Goal: Check status: Check status

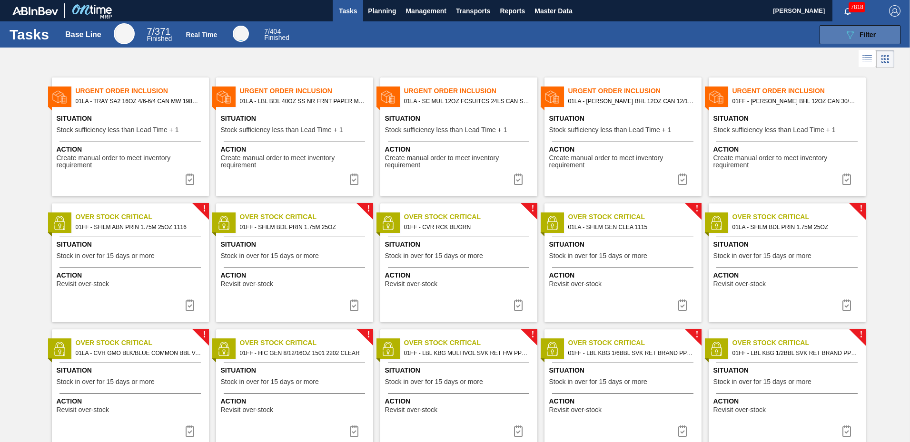
click at [868, 36] on span "Filter" at bounding box center [867, 35] width 16 height 8
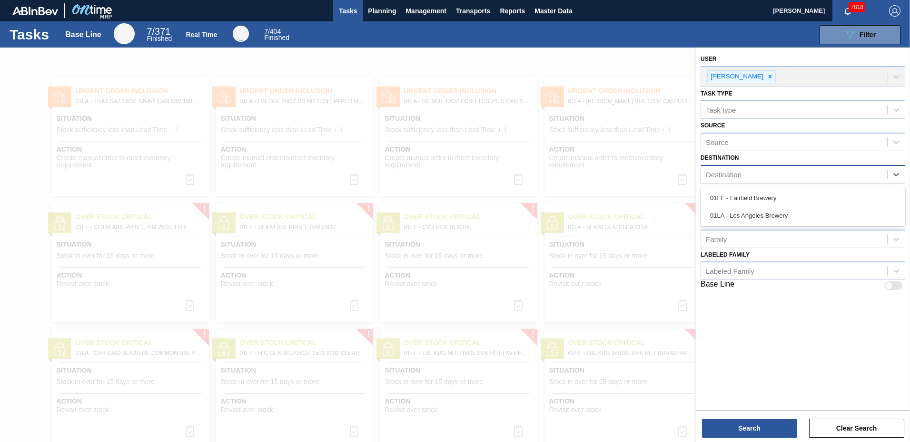
click at [769, 174] on div "Destination" at bounding box center [794, 175] width 186 height 14
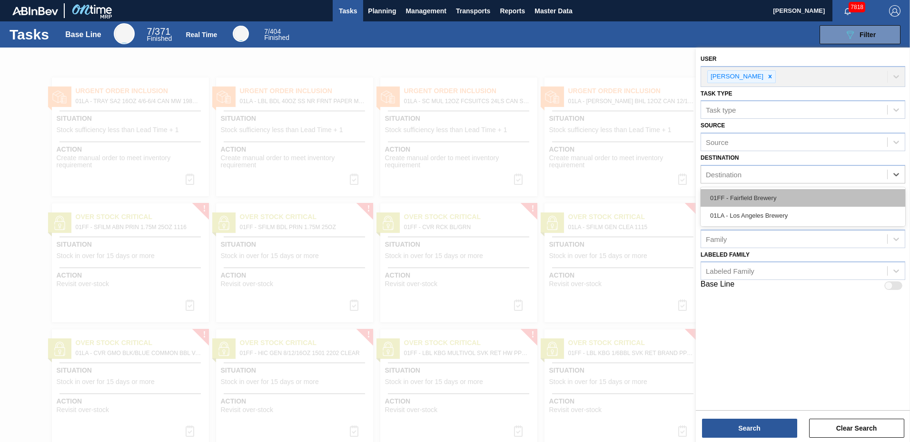
click at [754, 197] on div "01FF - Fairfield Brewery" at bounding box center [802, 198] width 205 height 18
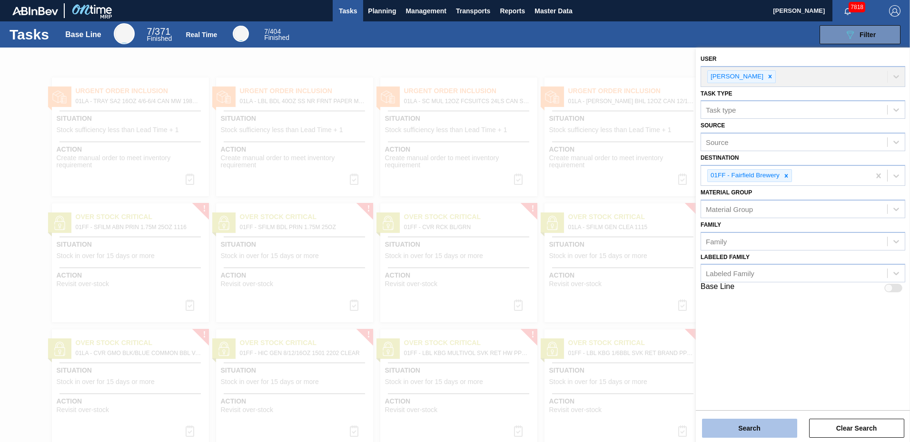
click at [748, 427] on button "Search" at bounding box center [749, 428] width 95 height 19
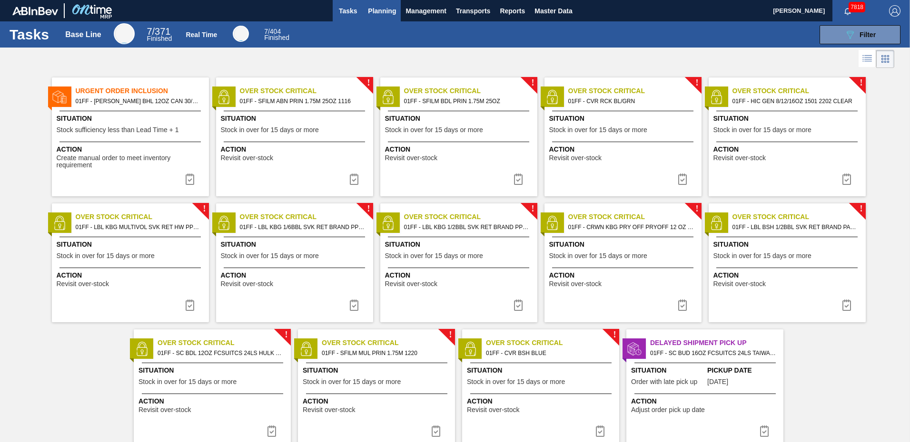
click at [382, 10] on span "Planning" at bounding box center [382, 10] width 28 height 11
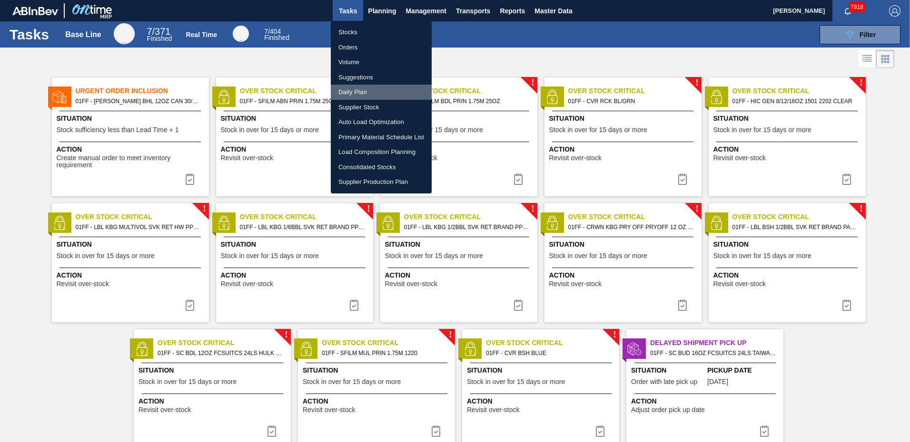
click at [365, 89] on li "Daily Plan" at bounding box center [381, 92] width 101 height 15
checkbox input "true"
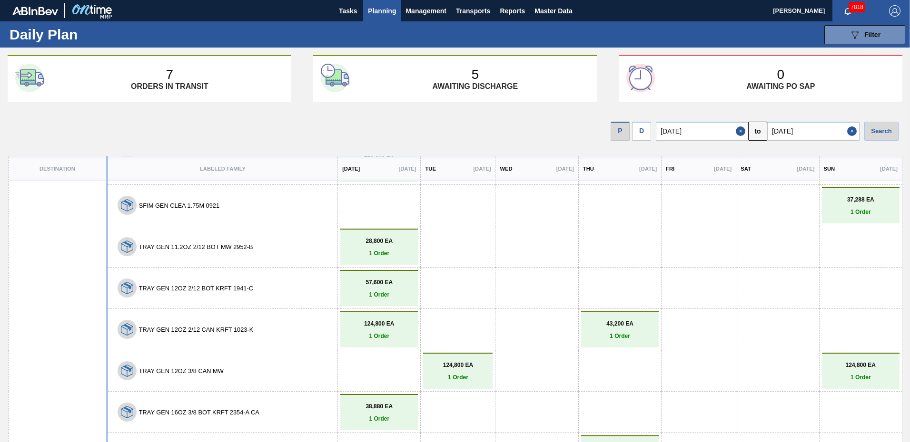
scroll to position [2638, 0]
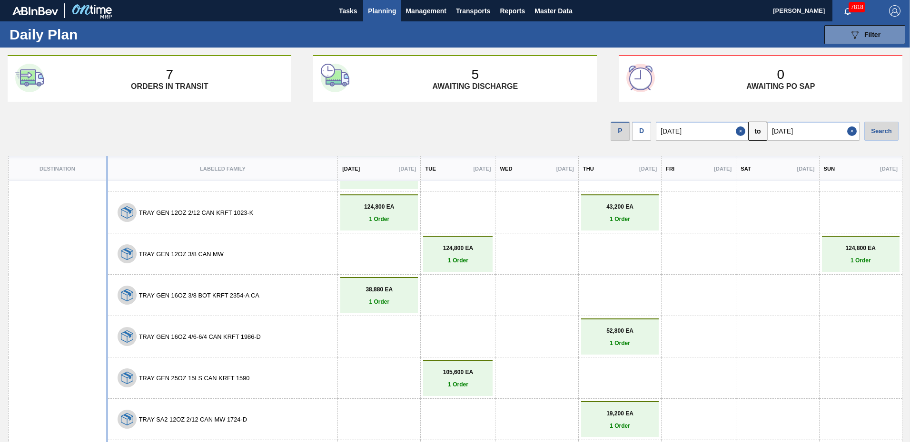
click at [460, 373] on p "105,600 EA" at bounding box center [457, 372] width 65 height 7
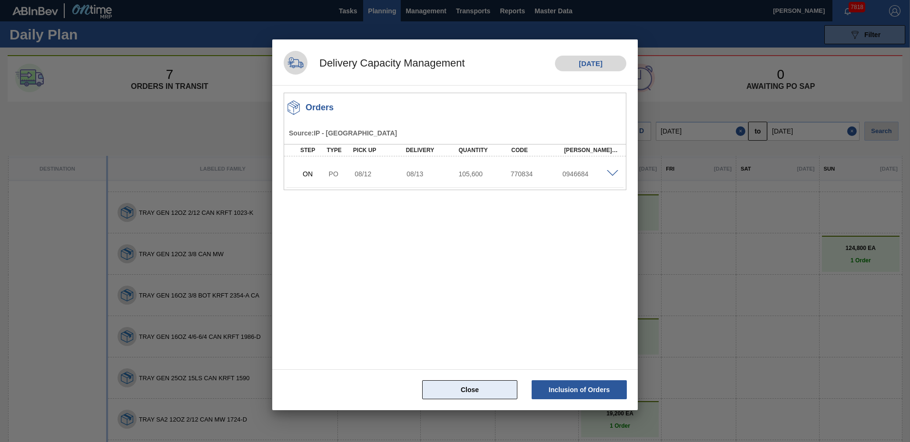
click at [471, 387] on button "Close" at bounding box center [469, 390] width 95 height 19
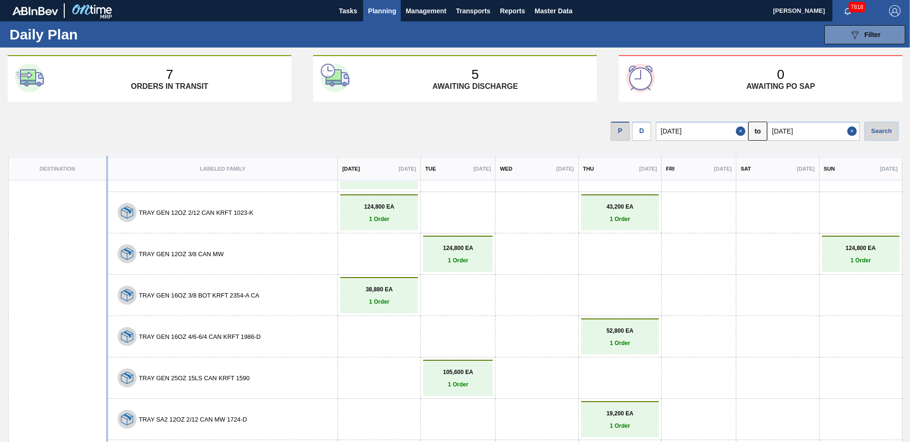
scroll to position [39, 0]
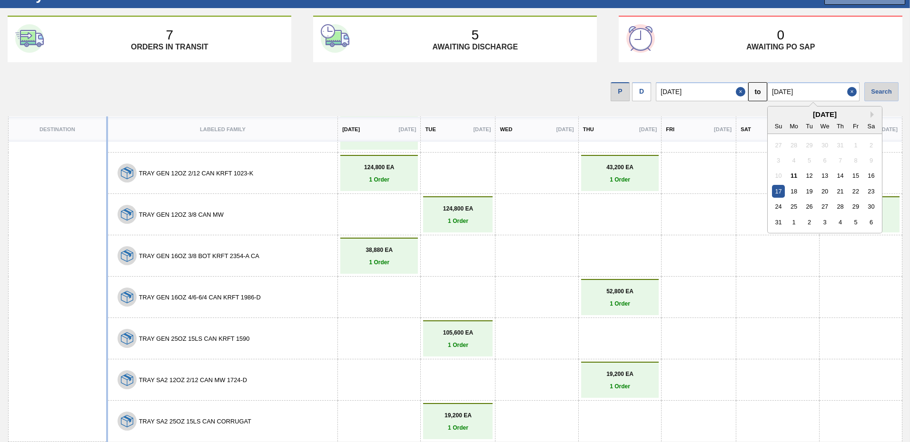
click at [822, 92] on input "08/17/2025" at bounding box center [813, 91] width 92 height 19
click at [855, 203] on div "29" at bounding box center [855, 206] width 13 height 13
type input "[DATE]"
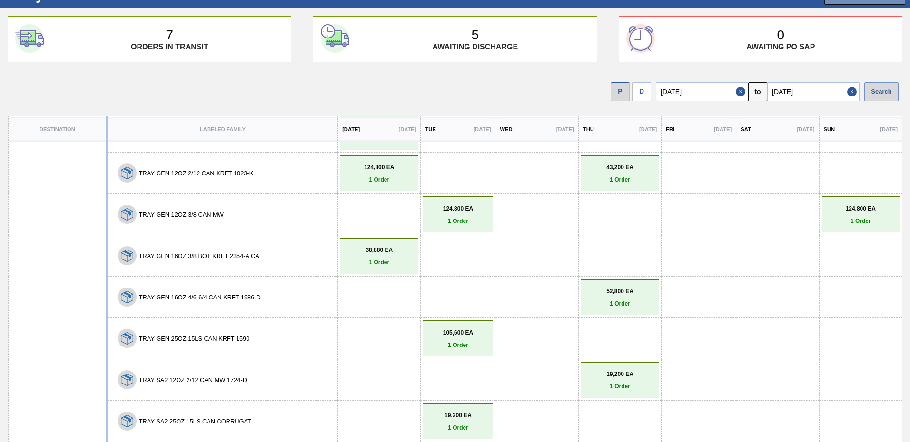
click at [883, 91] on div "Search" at bounding box center [881, 91] width 34 height 19
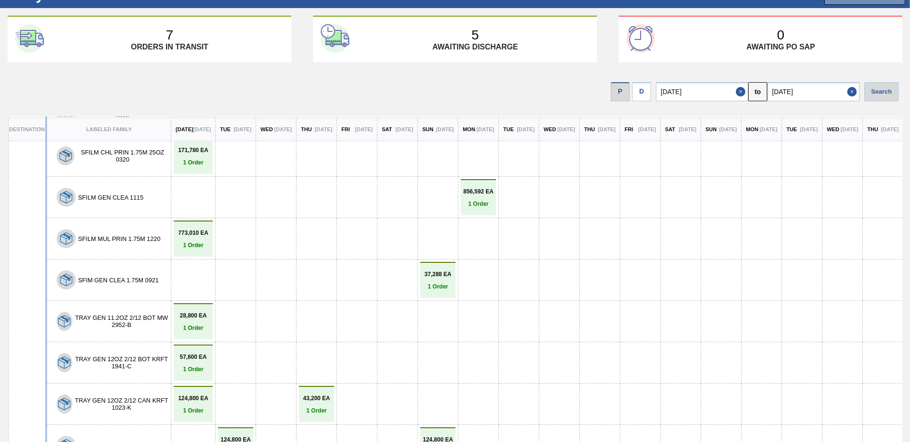
scroll to position [3385, 0]
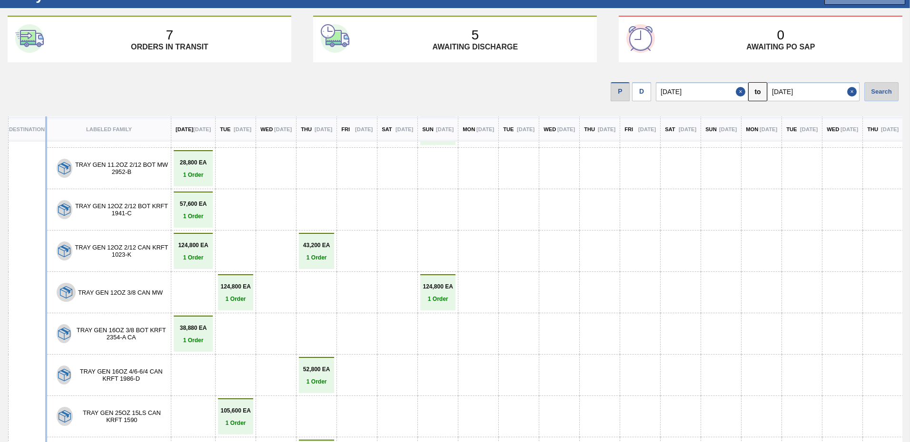
click at [138, 410] on button "TRAY GEN 25OZ 15LS CAN KRFT 1590" at bounding box center [121, 417] width 93 height 14
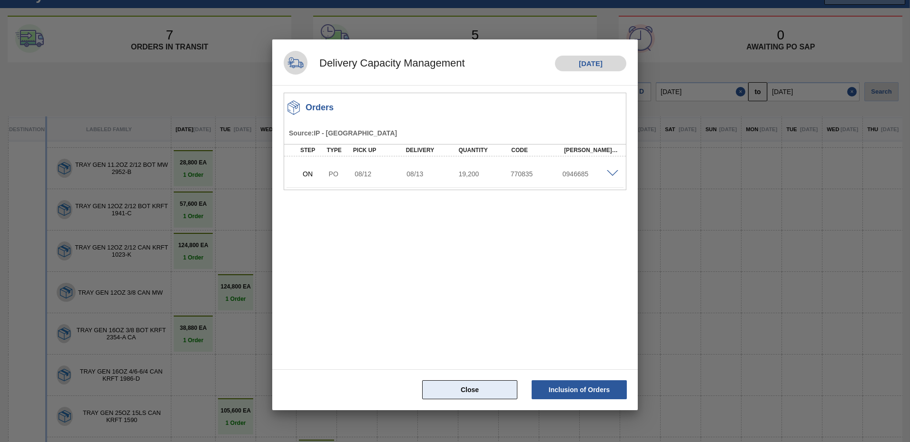
click at [474, 393] on button "Close" at bounding box center [469, 390] width 95 height 19
click at [470, 390] on button "Close" at bounding box center [469, 390] width 95 height 19
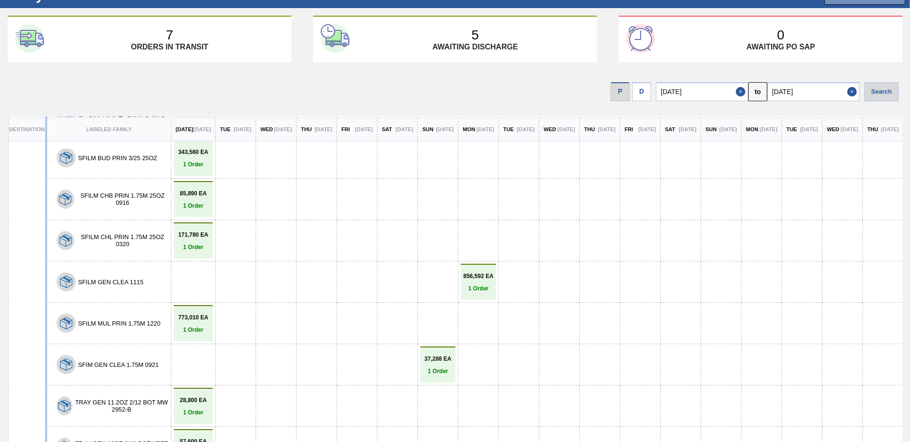
scroll to position [2909, 0]
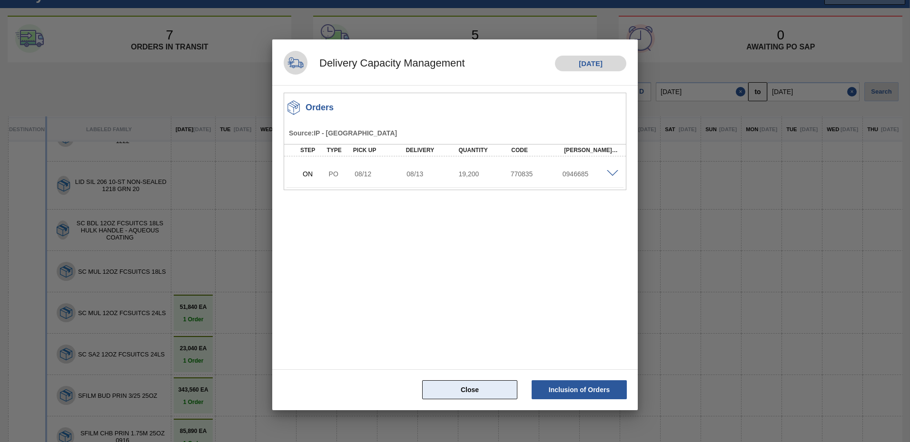
click at [452, 387] on button "Close" at bounding box center [469, 390] width 95 height 19
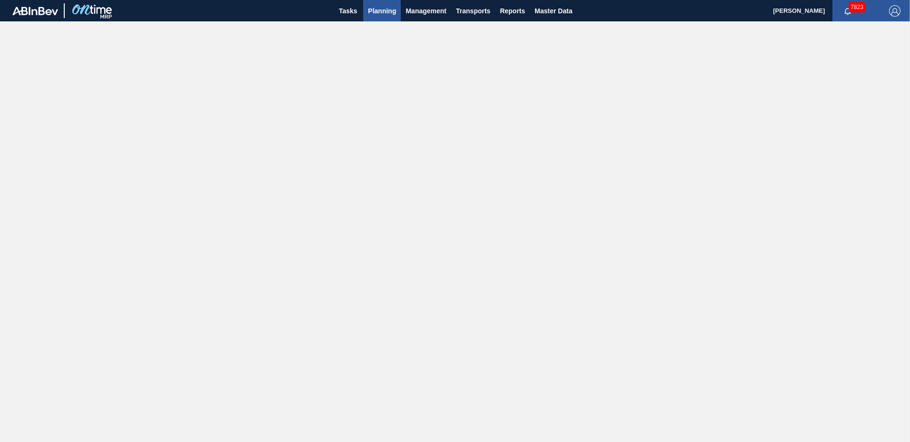
click at [389, 12] on span "Planning" at bounding box center [382, 10] width 28 height 11
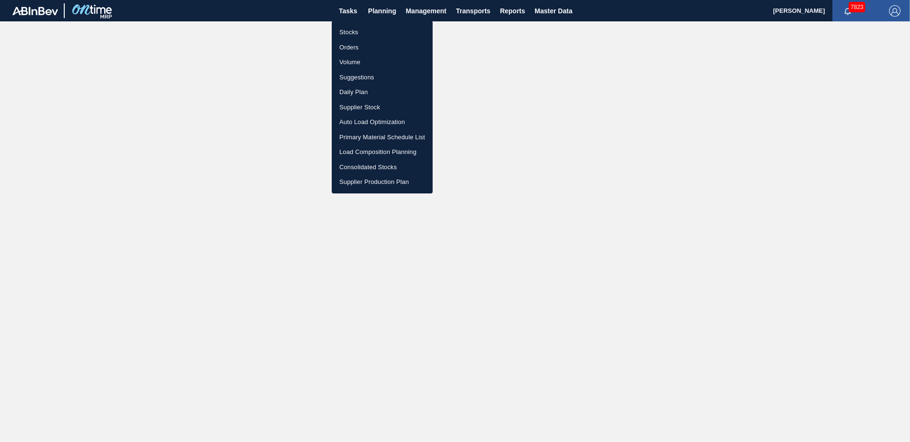
click at [360, 95] on li "Daily Plan" at bounding box center [382, 92] width 101 height 15
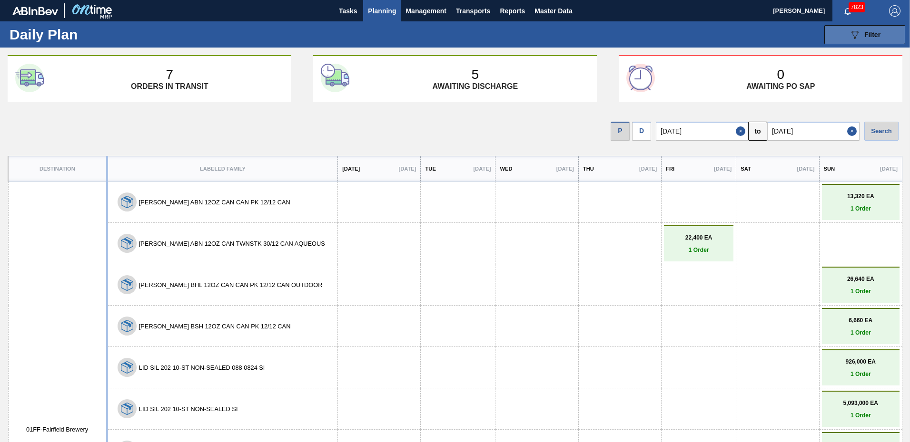
click at [871, 36] on span "Filter" at bounding box center [872, 35] width 16 height 8
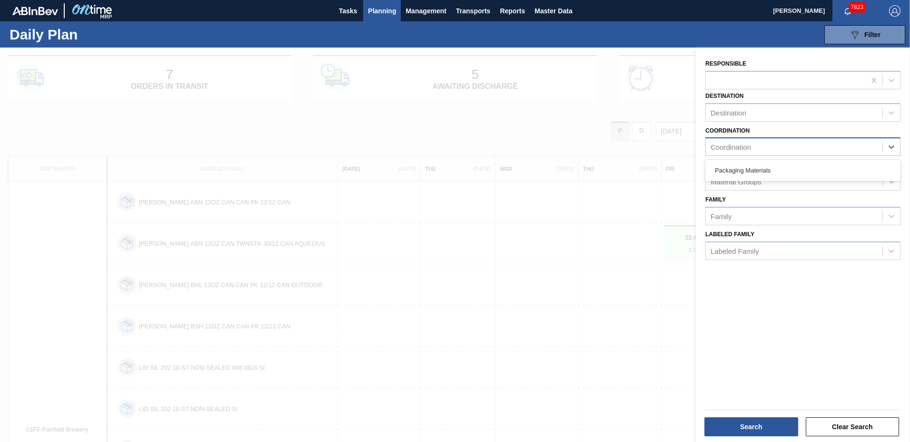
click at [773, 148] on div "Coordination" at bounding box center [793, 147] width 176 height 14
click at [777, 123] on div "Coordination option Packaging Materials focused, 1 of 1. 1 result available. Us…" at bounding box center [802, 139] width 203 height 35
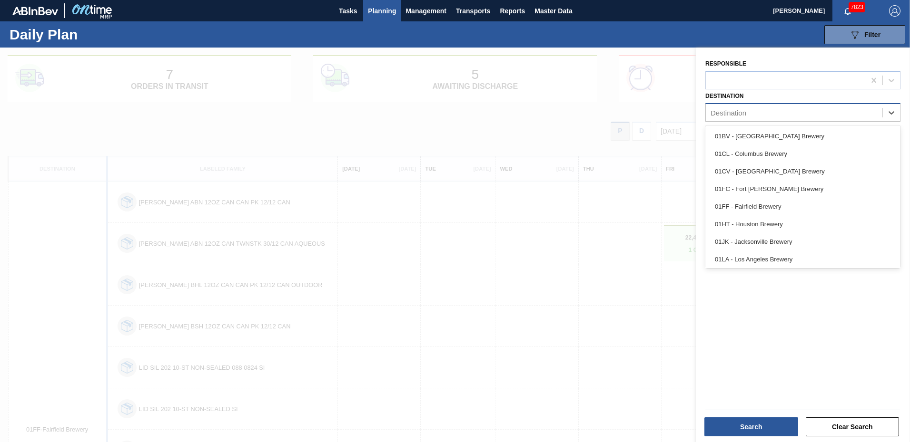
click at [783, 113] on div "Destination" at bounding box center [793, 113] width 176 height 14
click at [761, 203] on div "01FF - Fairfield Brewery" at bounding box center [802, 207] width 195 height 18
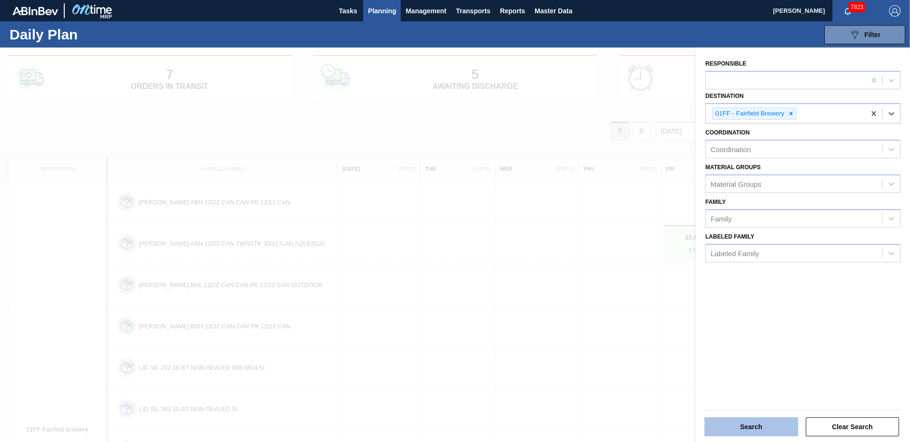
click at [750, 428] on button "Search" at bounding box center [751, 427] width 94 height 19
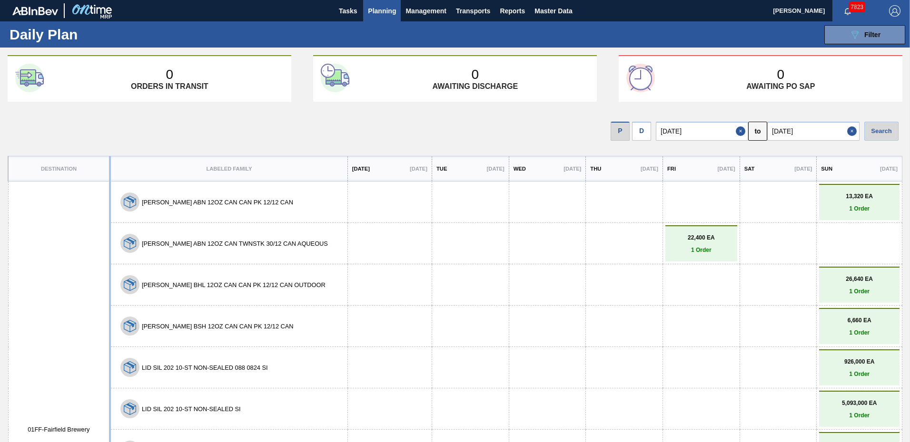
click at [830, 133] on input "08/17/2025" at bounding box center [813, 131] width 92 height 19
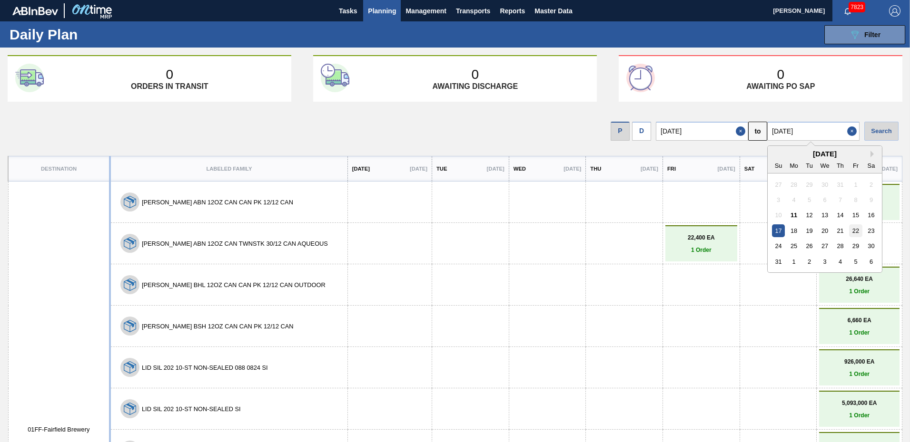
click at [856, 229] on div "22" at bounding box center [855, 231] width 13 height 13
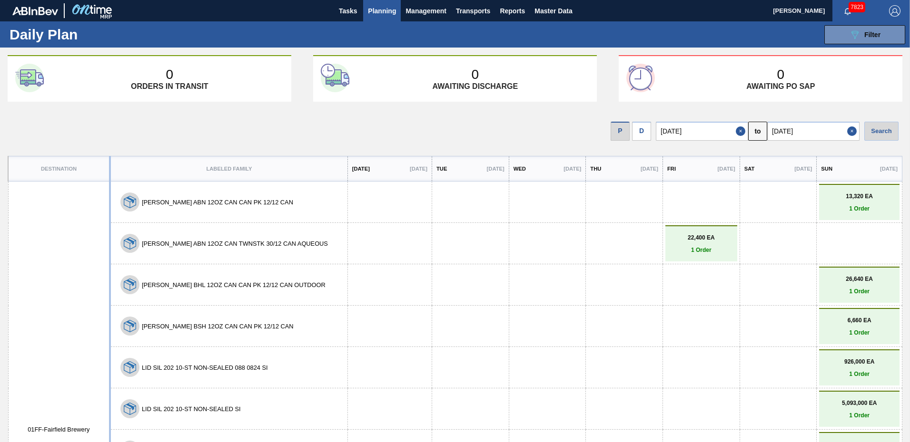
type input "[DATE]"
click at [875, 133] on div "Search" at bounding box center [881, 131] width 34 height 19
